Goal: Task Accomplishment & Management: Manage account settings

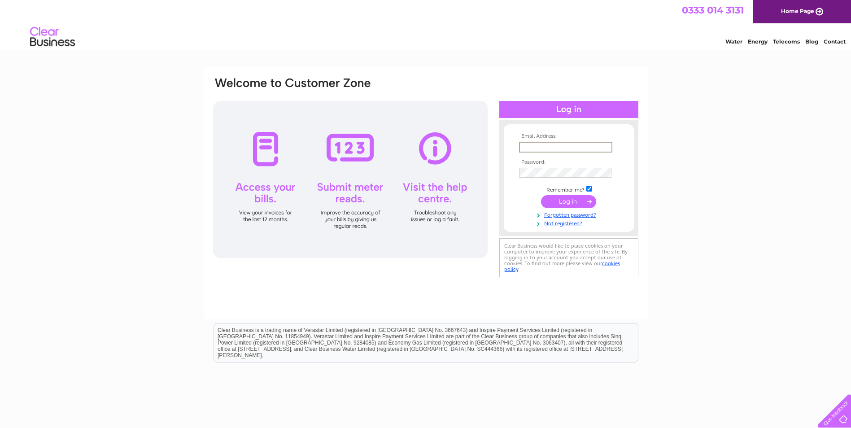
click at [546, 145] on input "text" at bounding box center [565, 147] width 93 height 11
type input "[EMAIL_ADDRESS][DOMAIN_NAME]"
click at [575, 205] on input "submit" at bounding box center [568, 200] width 55 height 13
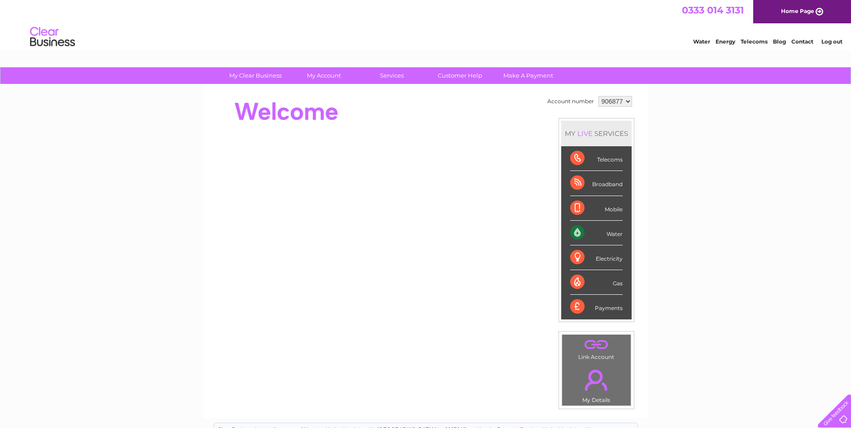
click at [592, 237] on div "Water" at bounding box center [596, 233] width 52 height 25
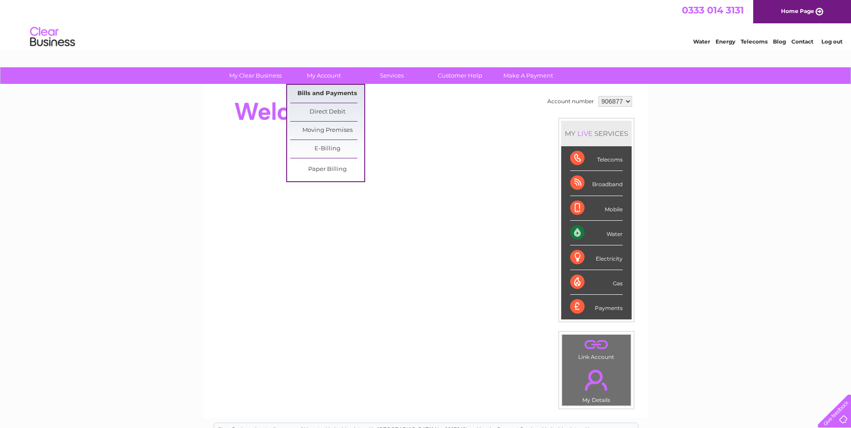
click at [313, 93] on link "Bills and Payments" at bounding box center [327, 94] width 74 height 18
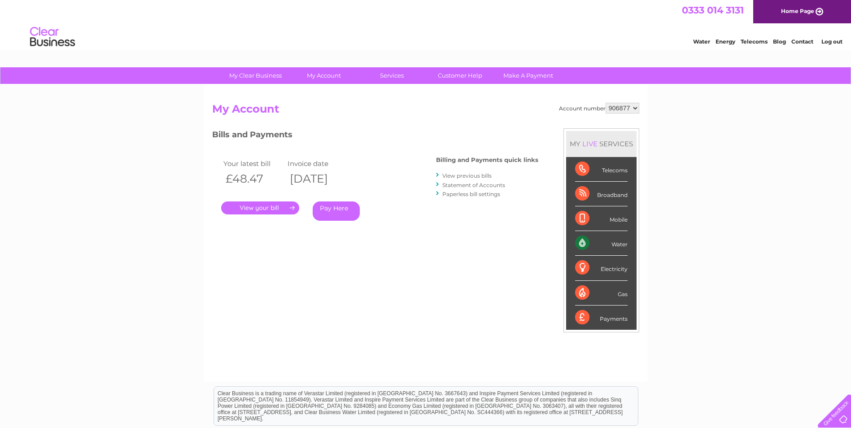
click at [260, 206] on link "." at bounding box center [260, 207] width 78 height 13
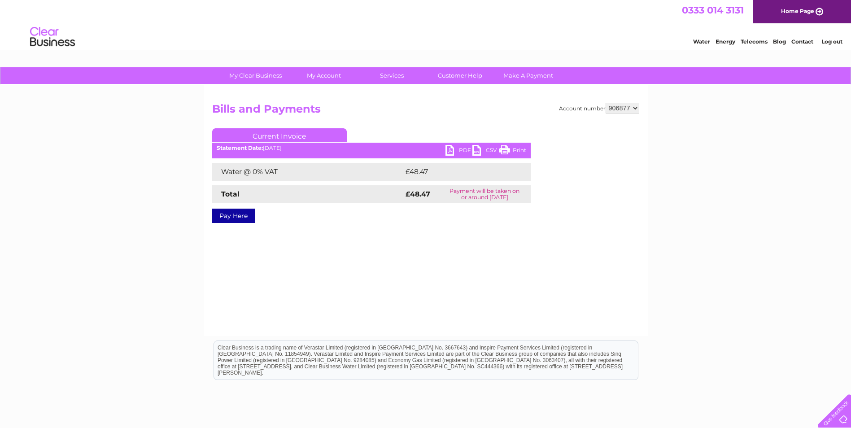
click at [477, 150] on link "CSV" at bounding box center [485, 151] width 27 height 13
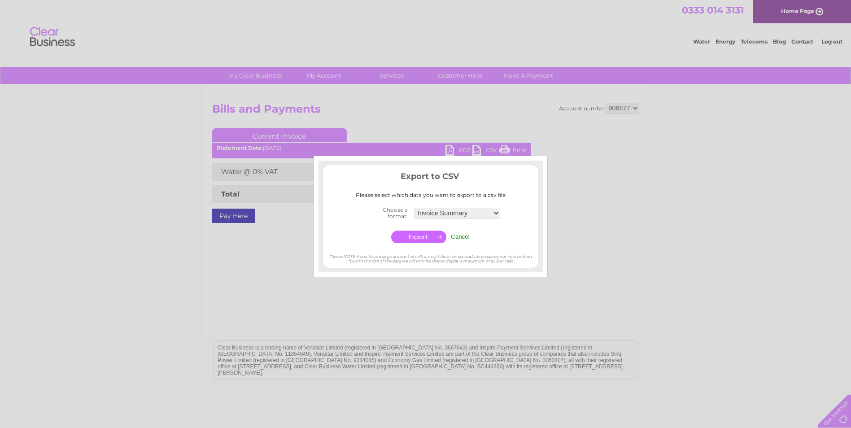
click at [477, 150] on div at bounding box center [425, 214] width 851 height 428
click at [461, 235] on input "Cancel" at bounding box center [460, 236] width 19 height 7
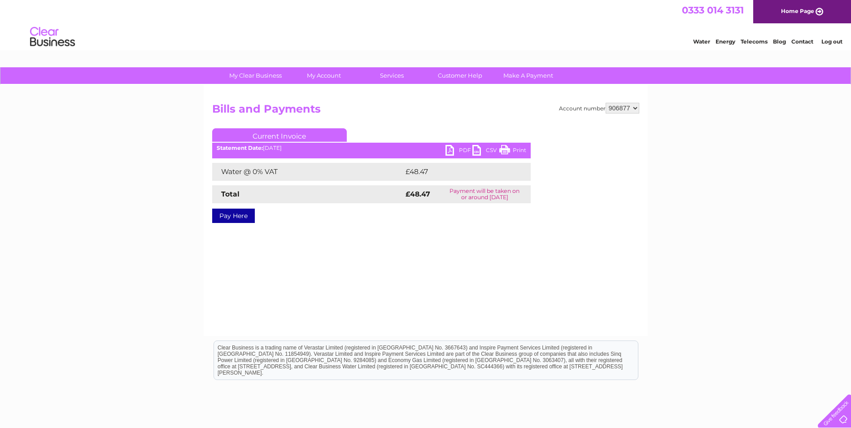
click at [450, 150] on link "PDF" at bounding box center [459, 151] width 27 height 13
